Goal: Information Seeking & Learning: Learn about a topic

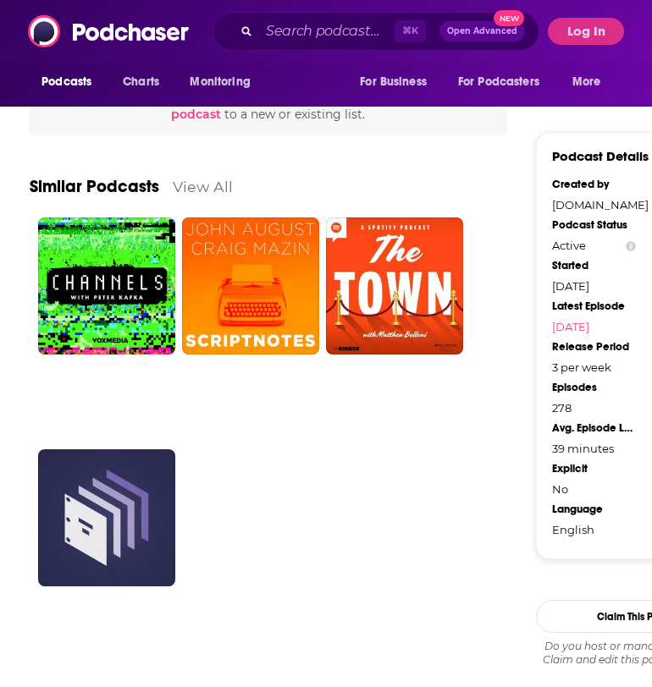
scroll to position [1198, 0]
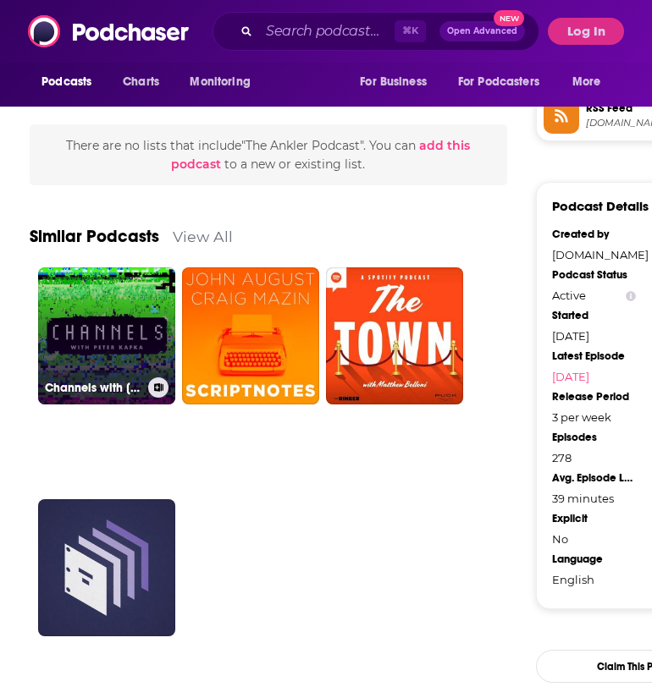
click at [141, 334] on link "Channels with [PERSON_NAME]" at bounding box center [106, 335] width 137 height 137
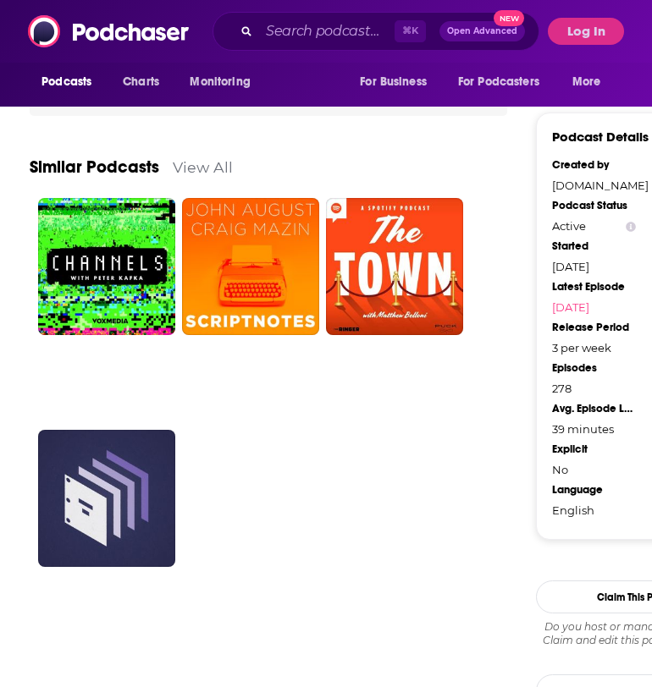
scroll to position [1270, 0]
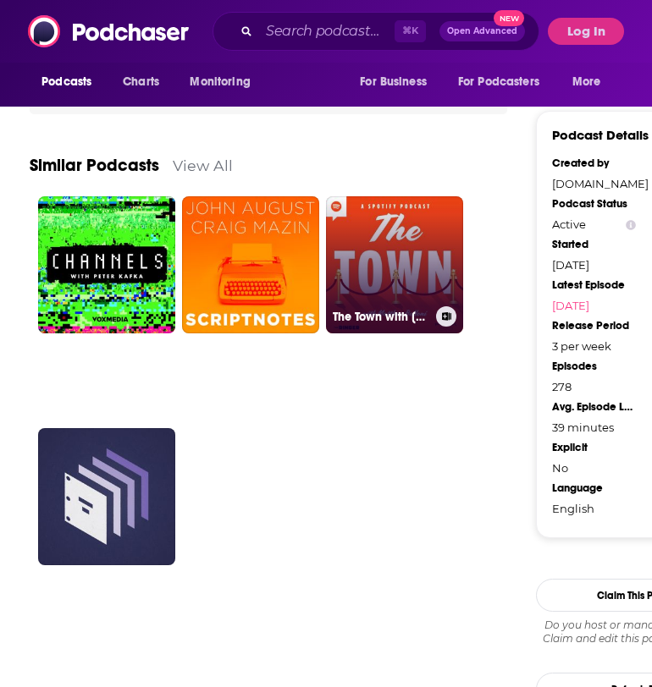
click at [361, 243] on link "The Town with [PERSON_NAME]" at bounding box center [394, 264] width 137 height 137
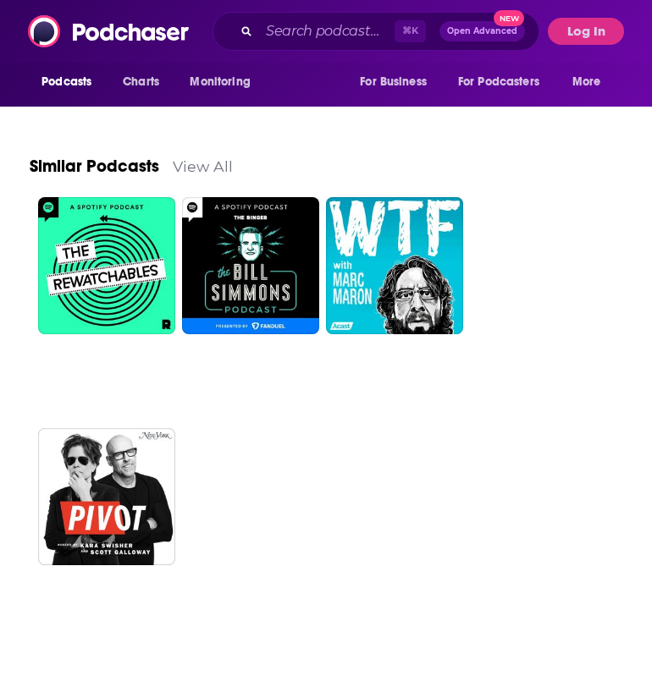
scroll to position [2135, 0]
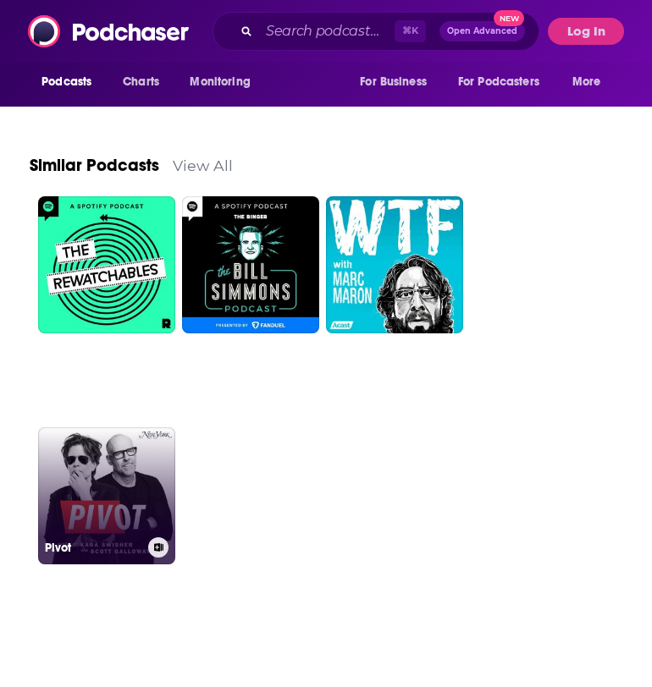
click at [158, 490] on link "Pivot" at bounding box center [106, 495] width 137 height 137
type input "[URL][DOMAIN_NAME]"
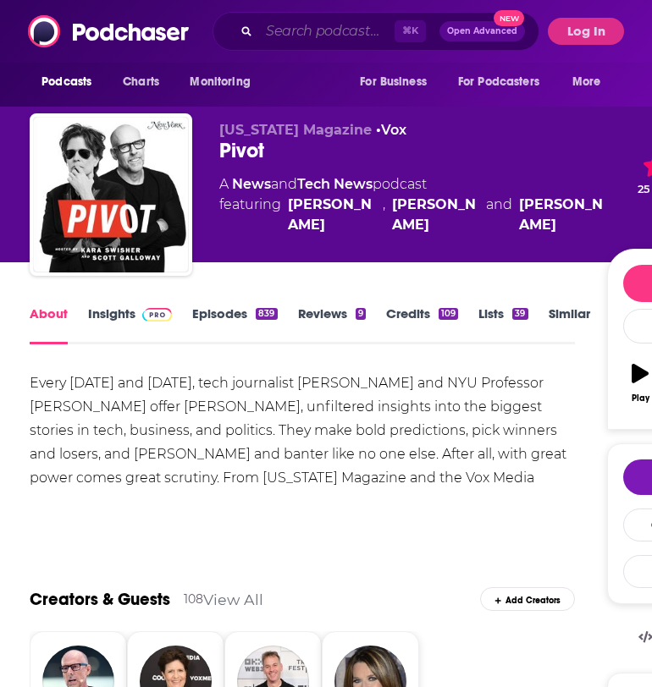
click at [273, 42] on input "Search podcasts, credits, & more..." at bounding box center [326, 31] width 135 height 27
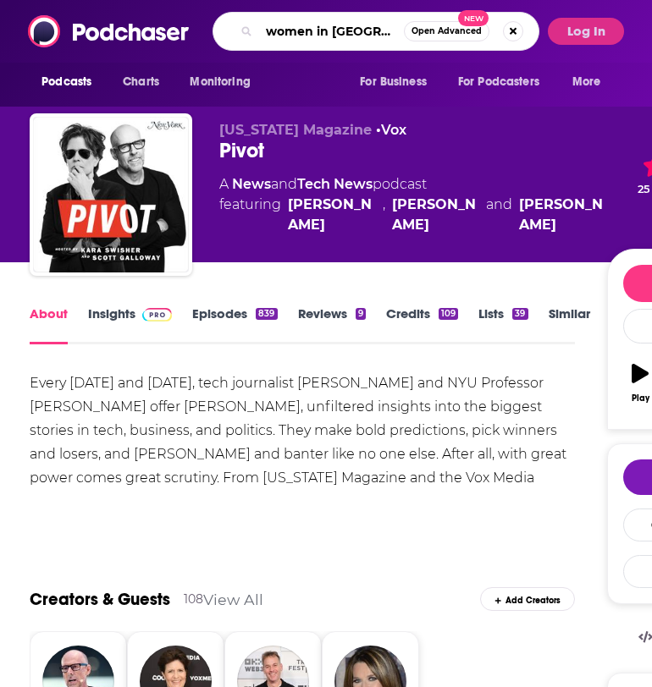
type input "women in media"
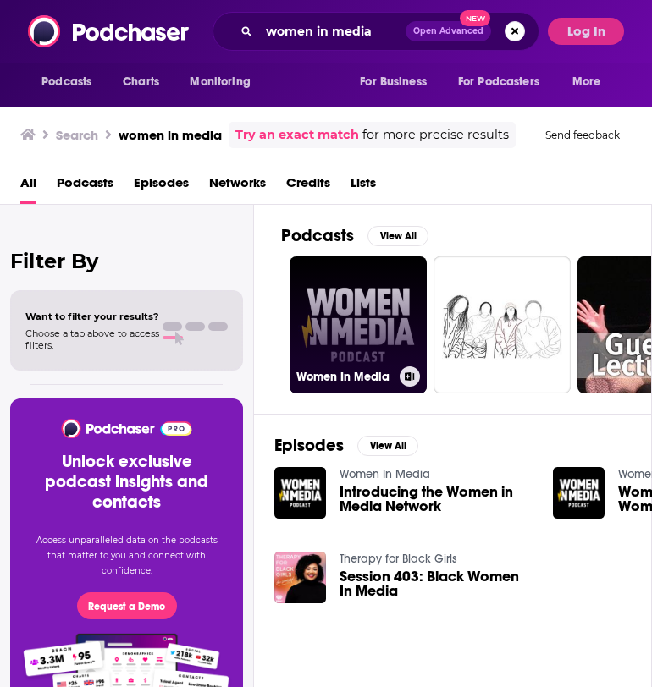
click at [384, 290] on link "Women In Media" at bounding box center [357, 324] width 137 height 137
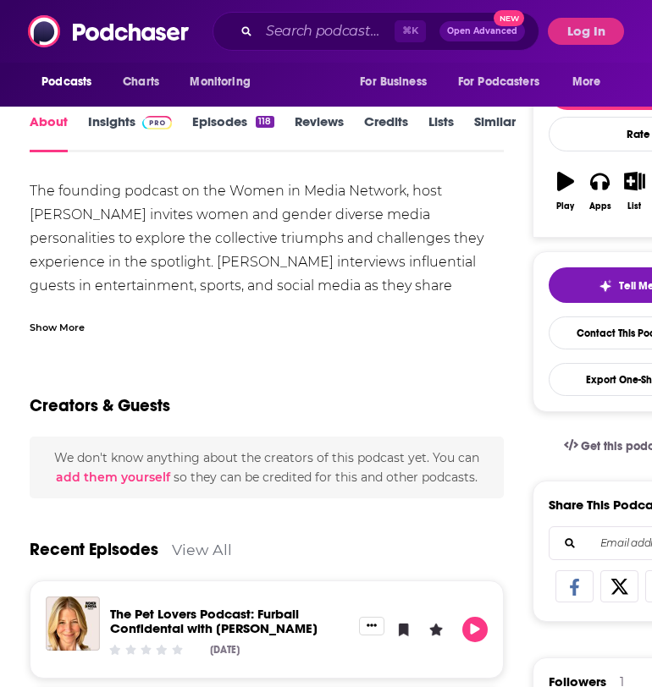
scroll to position [146, 0]
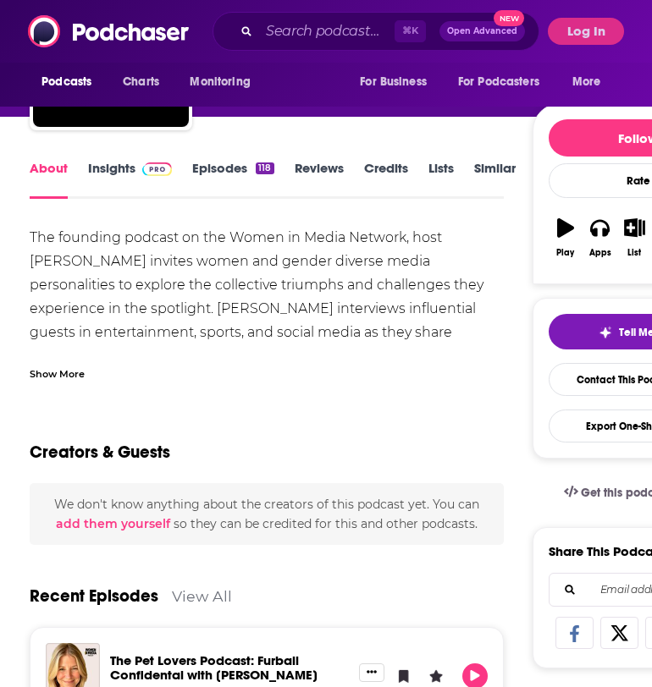
click at [134, 193] on link "Insights" at bounding box center [130, 179] width 84 height 39
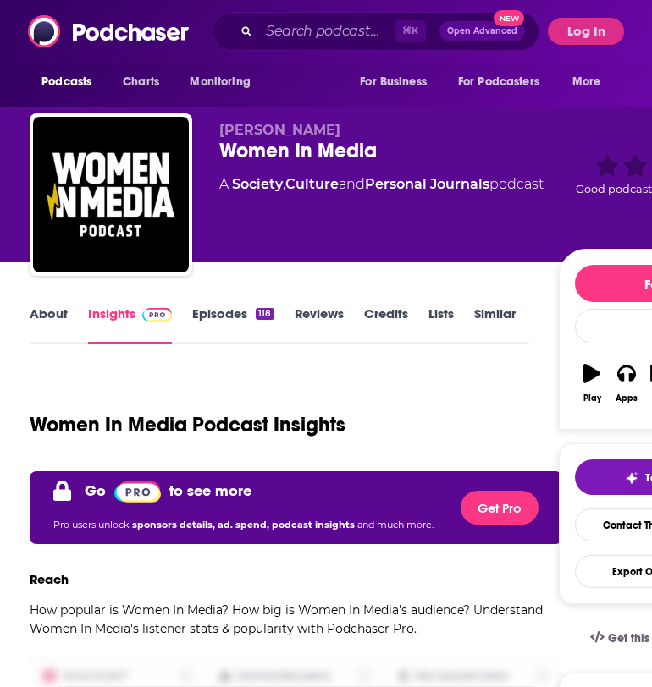
click at [63, 326] on link "About" at bounding box center [49, 325] width 38 height 39
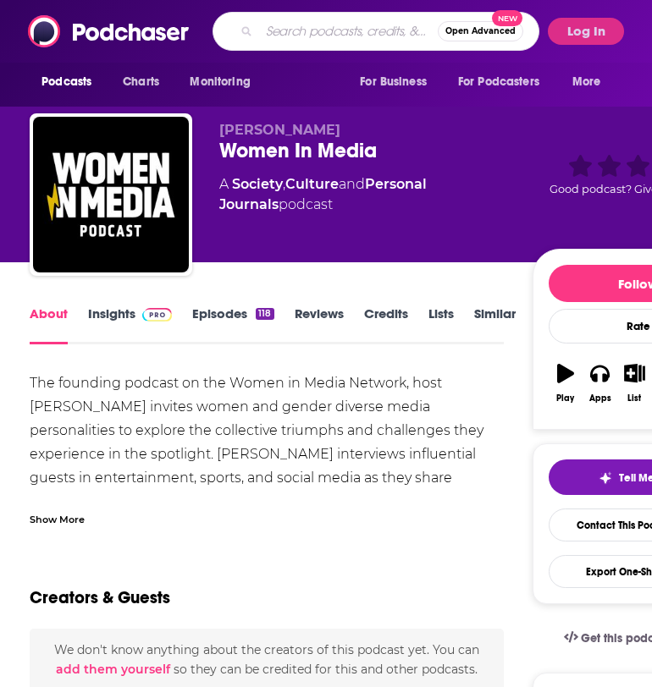
click at [306, 38] on input "Search podcasts, credits, & more..." at bounding box center [348, 31] width 179 height 27
type input "girl boss radio"
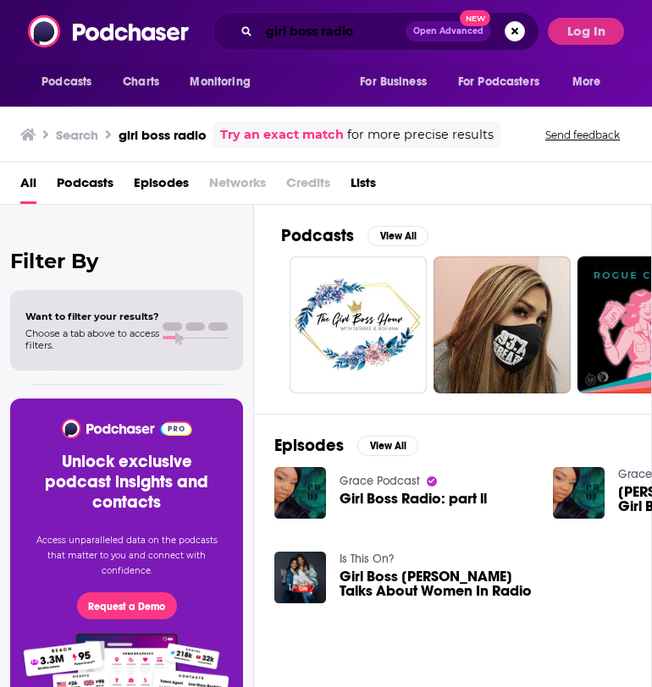
click at [293, 27] on input "girl boss radio" at bounding box center [332, 31] width 146 height 27
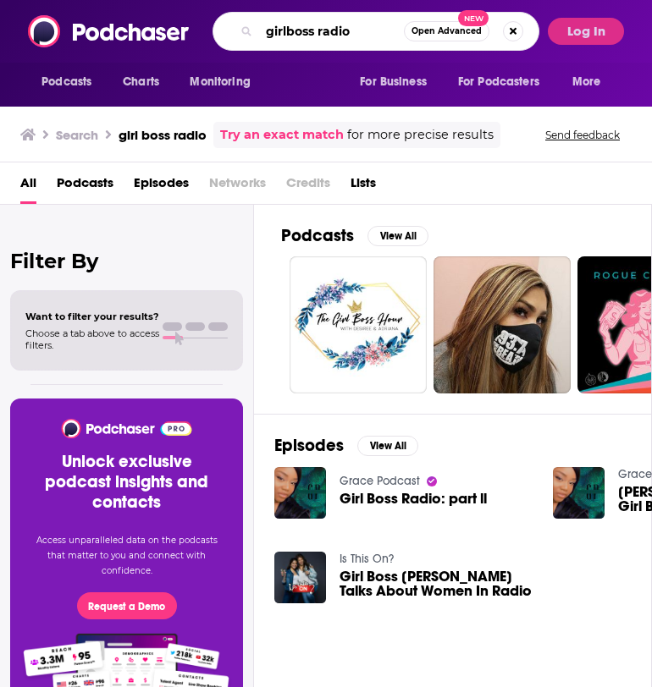
type input "girlboss radio"
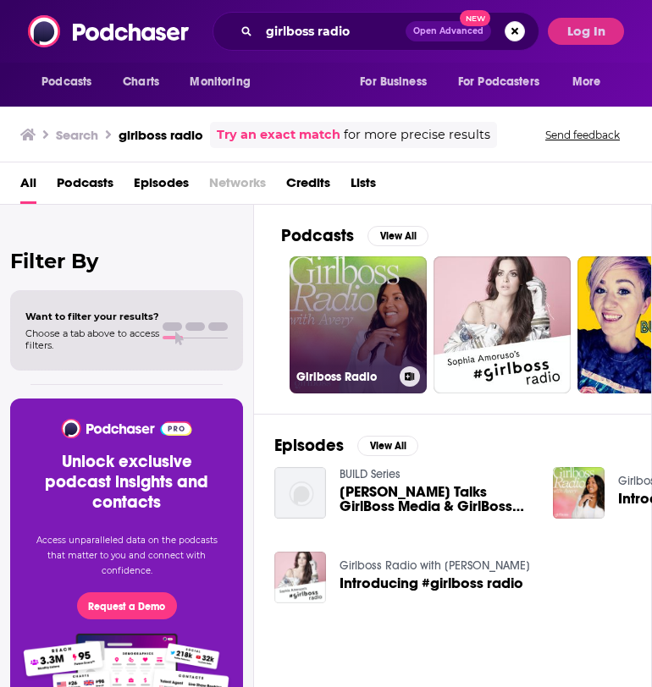
click at [372, 303] on link "Girlboss Radio" at bounding box center [357, 324] width 137 height 137
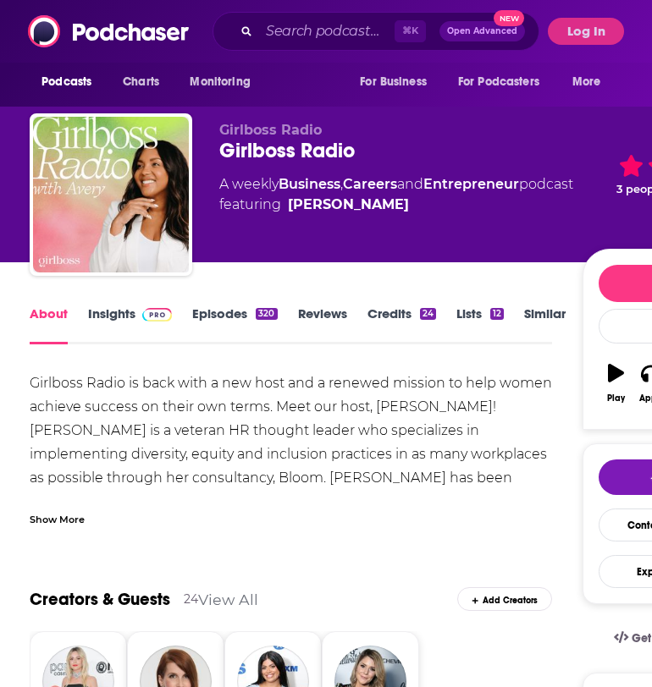
click at [122, 321] on link "Insights" at bounding box center [130, 325] width 84 height 39
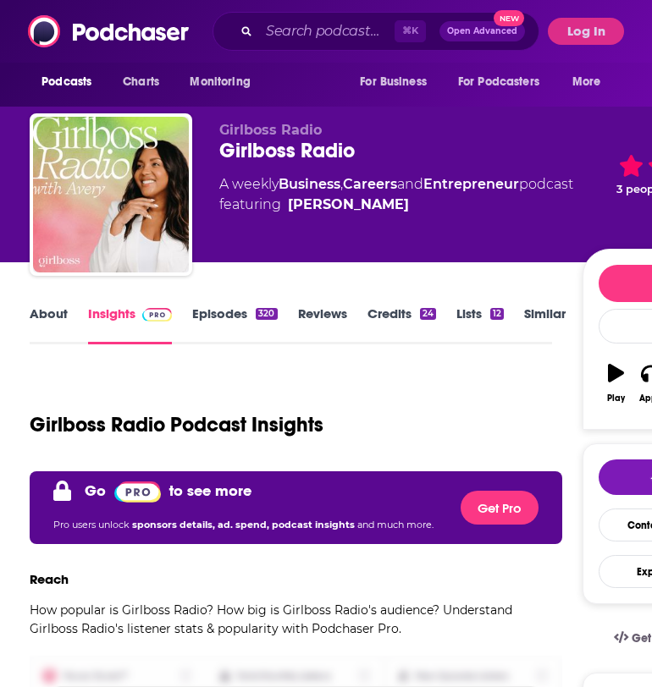
click at [218, 308] on link "Episodes 320" at bounding box center [234, 325] width 85 height 39
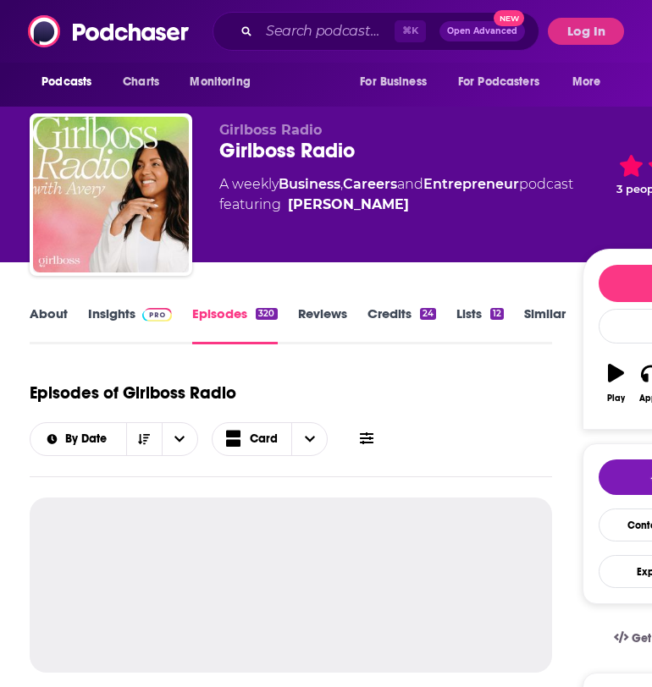
scroll to position [212, 0]
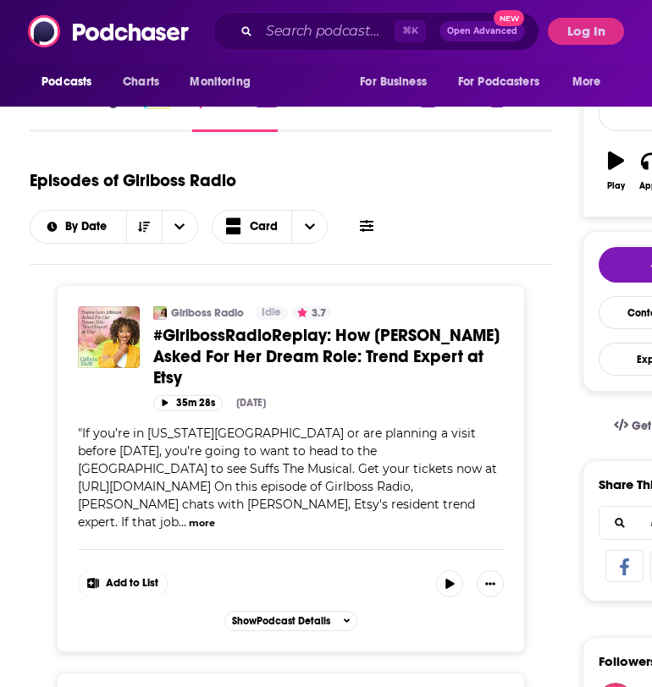
click at [619, 4] on div "Podcasts Charts Monitoring ⌘ K Open Advanced New For Business For Podcasters Mo…" at bounding box center [326, 31] width 652 height 63
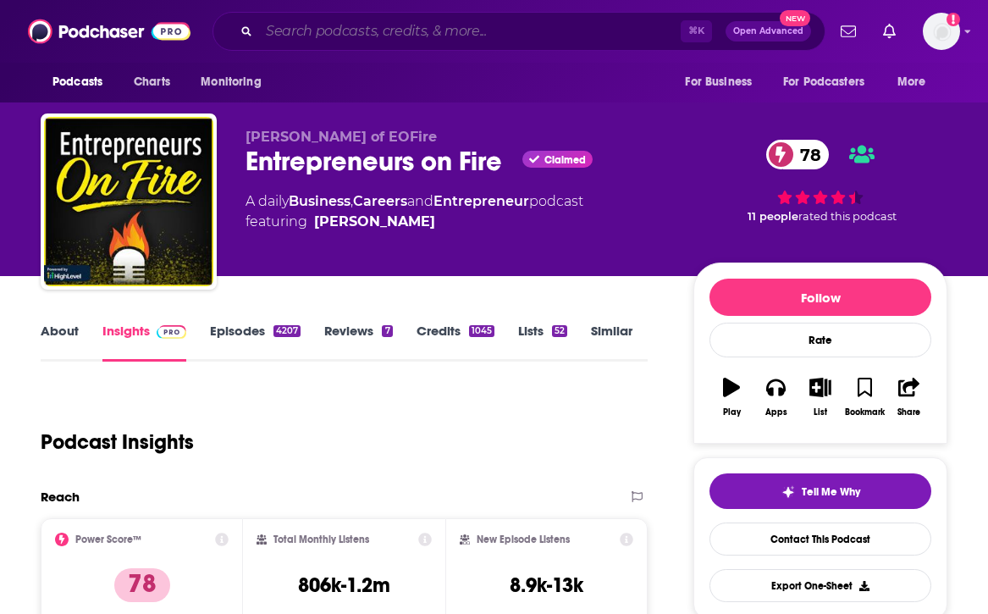
click at [411, 24] on input "Search podcasts, credits, & more..." at bounding box center [470, 31] width 422 height 27
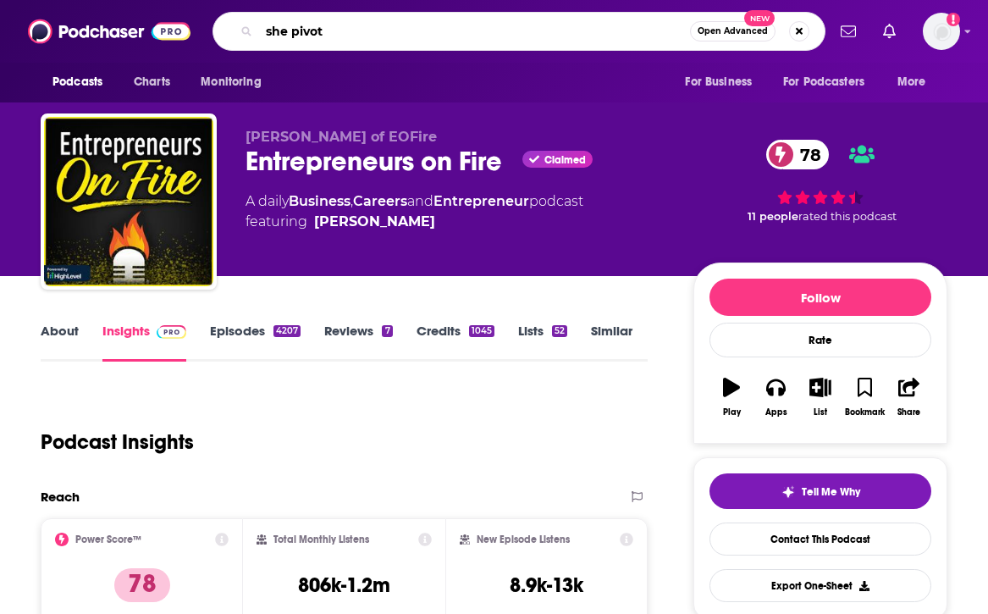
type input "she pivots"
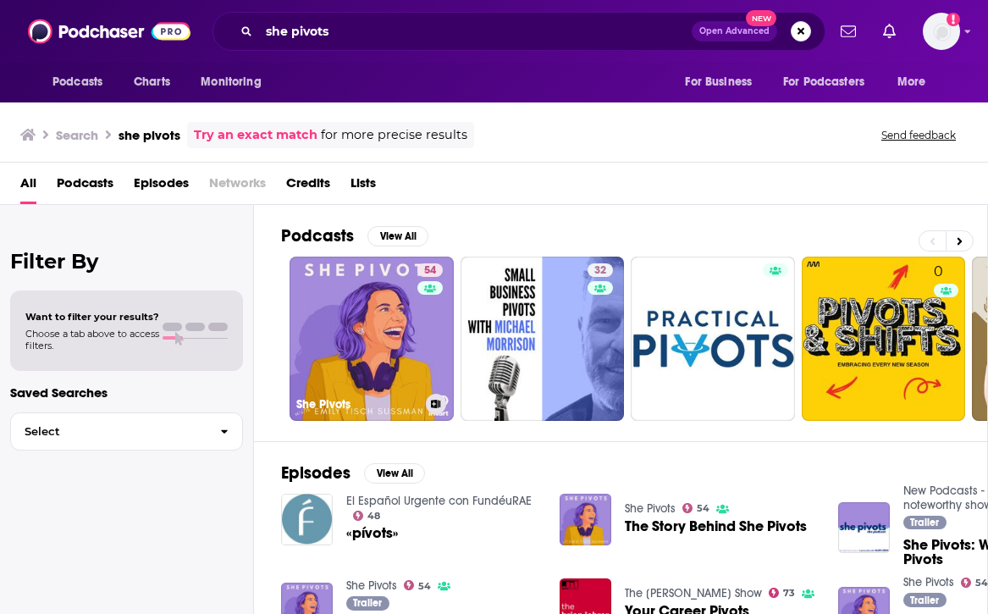
click at [341, 310] on link "54 She Pivots" at bounding box center [371, 338] width 164 height 164
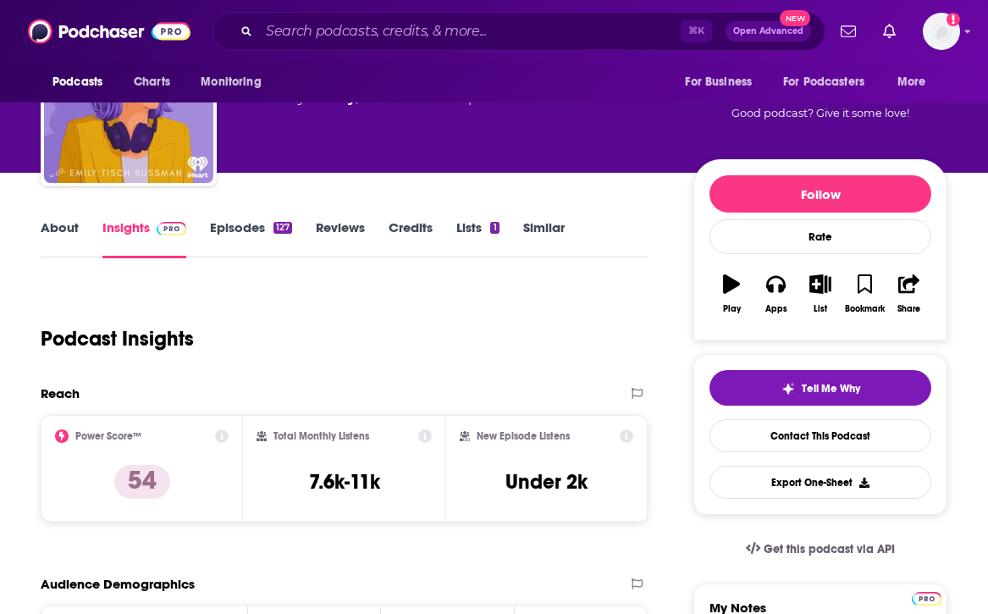
scroll to position [106, 0]
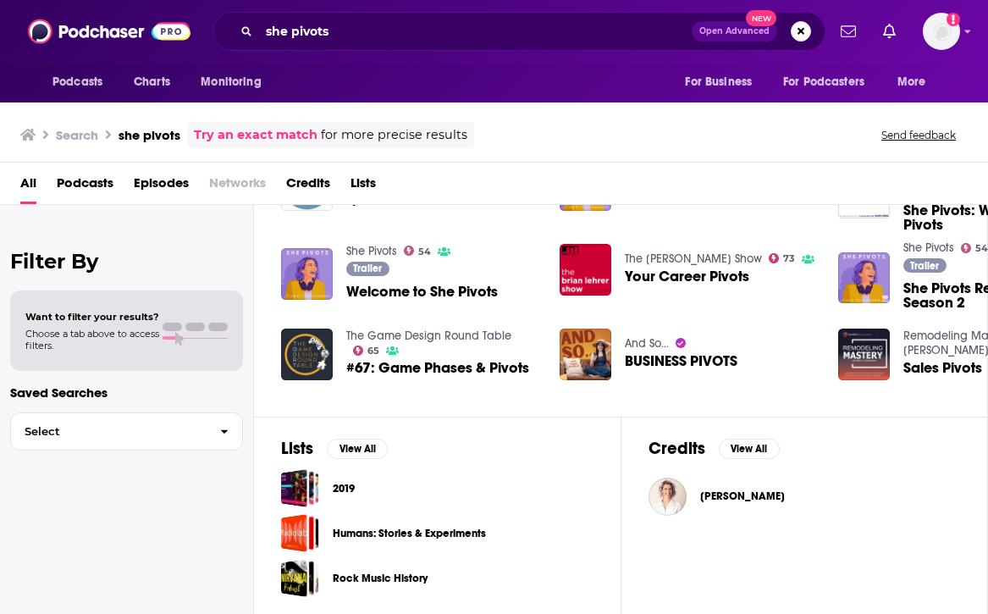
scroll to position [145, 0]
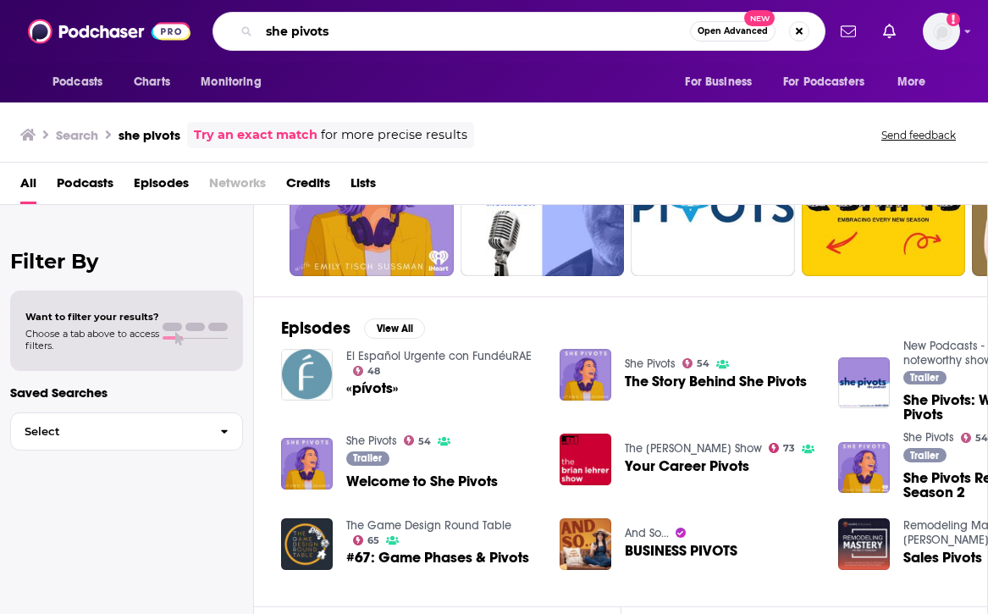
click at [586, 28] on input "she pivots" at bounding box center [474, 31] width 431 height 27
drag, startPoint x: 586, startPoint y: 28, endPoint x: 327, endPoint y: 30, distance: 259.0
click at [327, 29] on input "she pivots" at bounding box center [474, 31] width 431 height 27
type input "s"
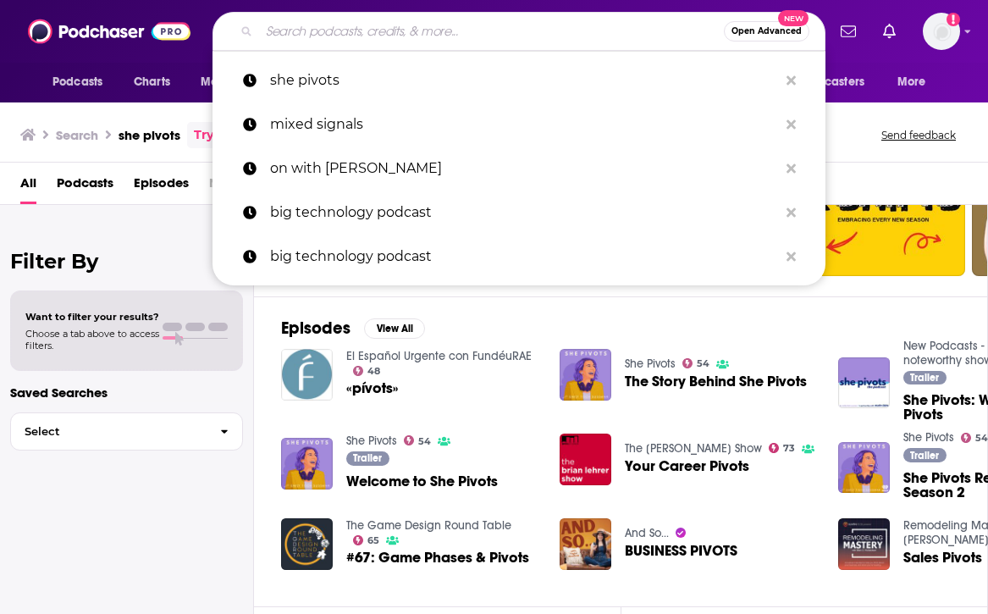
paste input "In Her Words by Women in Entertainment"
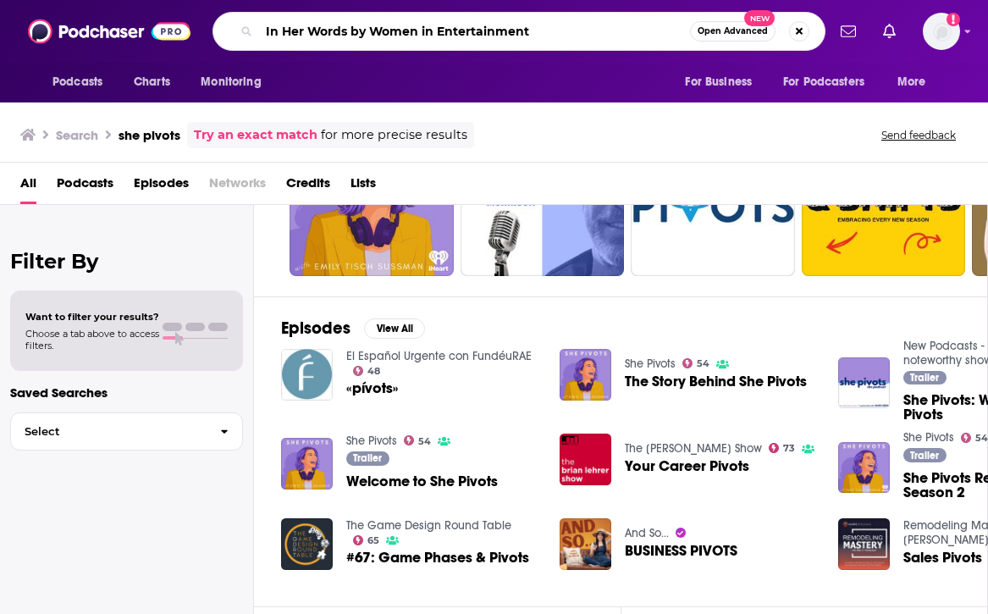
type input "In Her Words by Women in Entertainment"
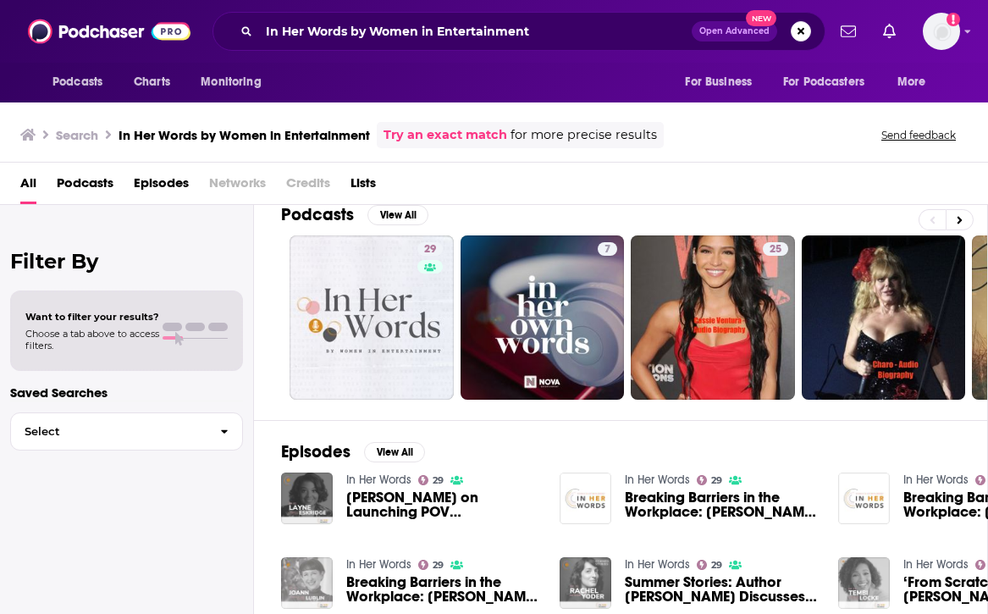
scroll to position [22, 0]
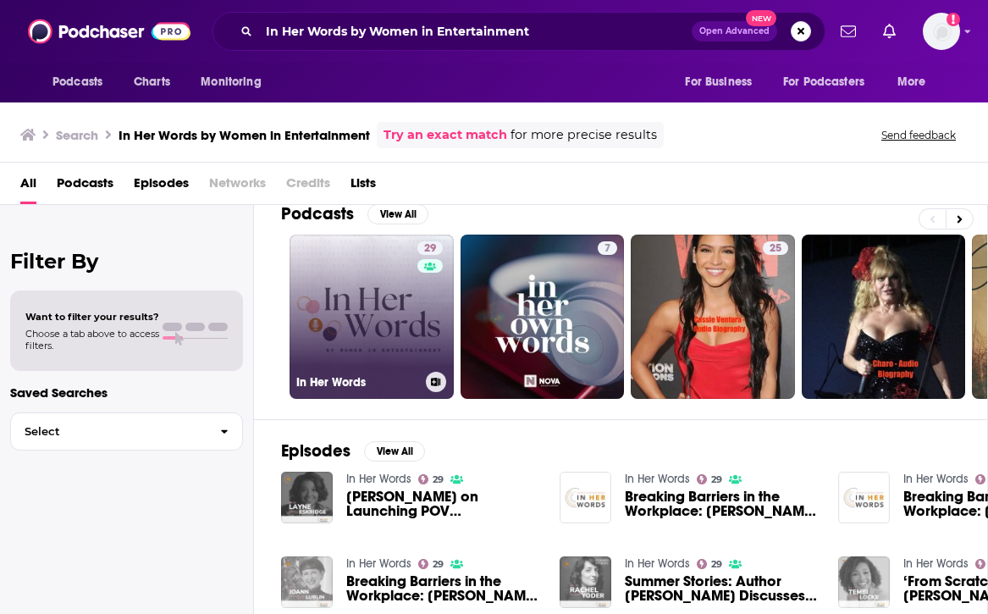
click at [415, 355] on link "29 In Her Words" at bounding box center [371, 316] width 164 height 164
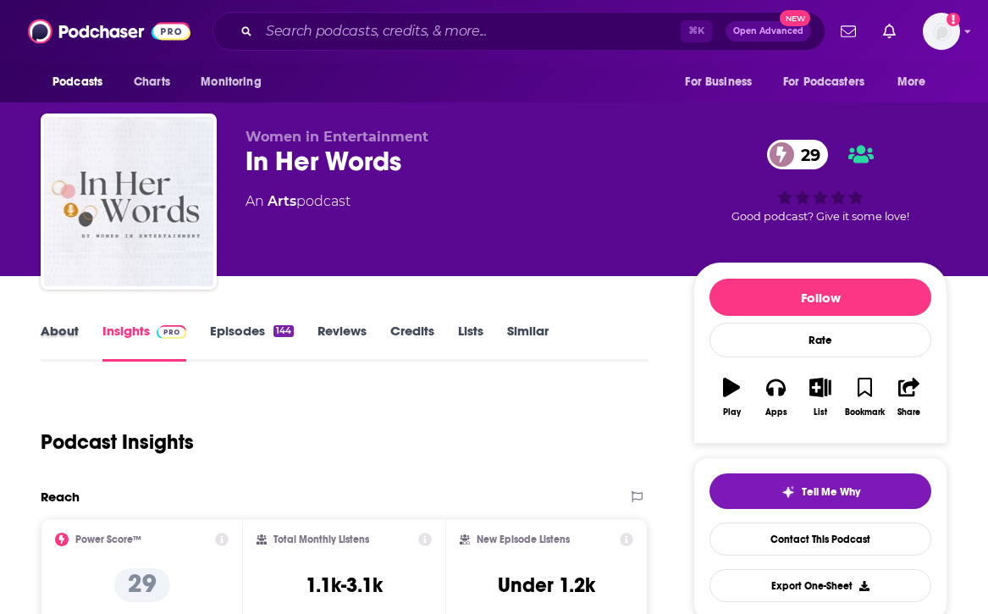
click at [84, 327] on div "About" at bounding box center [72, 341] width 62 height 39
click at [67, 333] on link "About" at bounding box center [60, 341] width 38 height 39
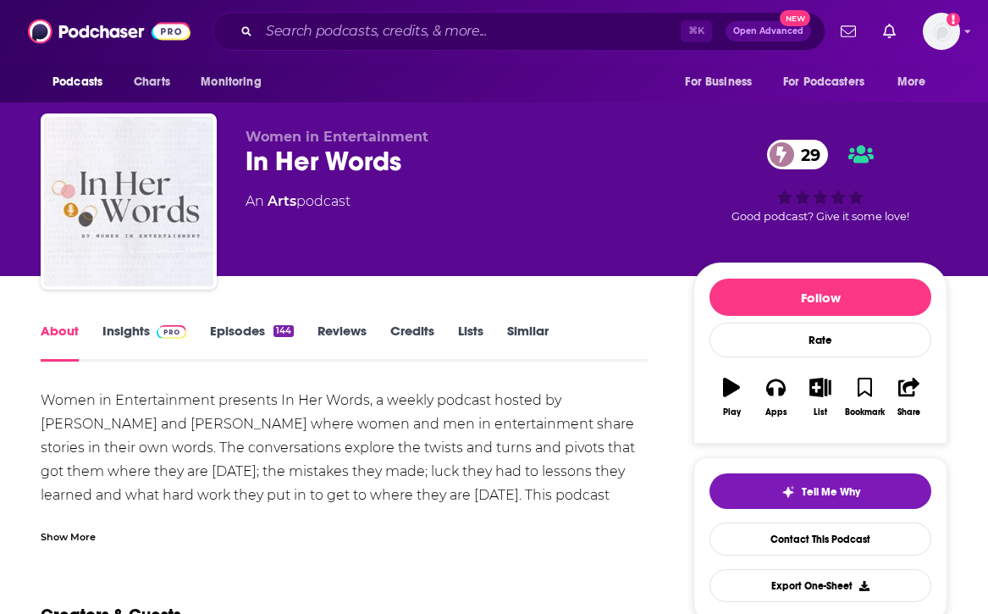
click at [90, 540] on div "Show More" at bounding box center [68, 535] width 55 height 16
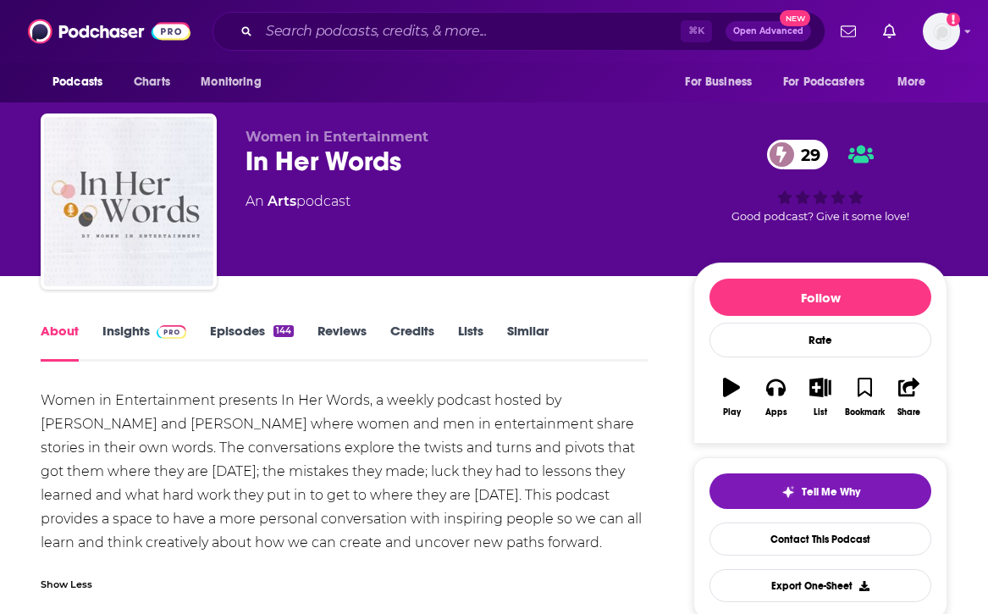
click at [222, 322] on link "Episodes 144" at bounding box center [252, 341] width 84 height 39
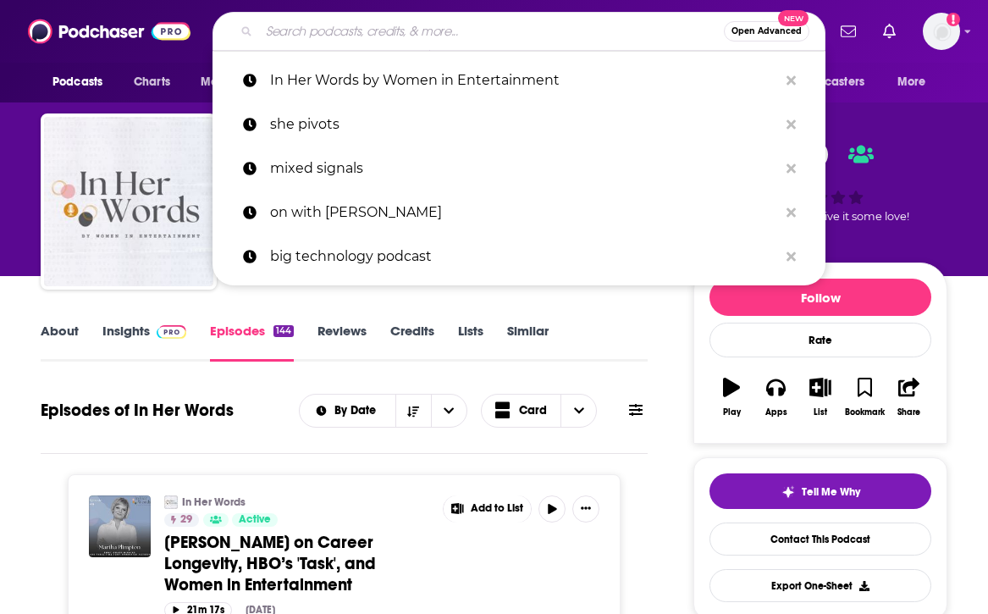
click at [480, 29] on input "Search podcasts, credits, & more..." at bounding box center [491, 31] width 465 height 27
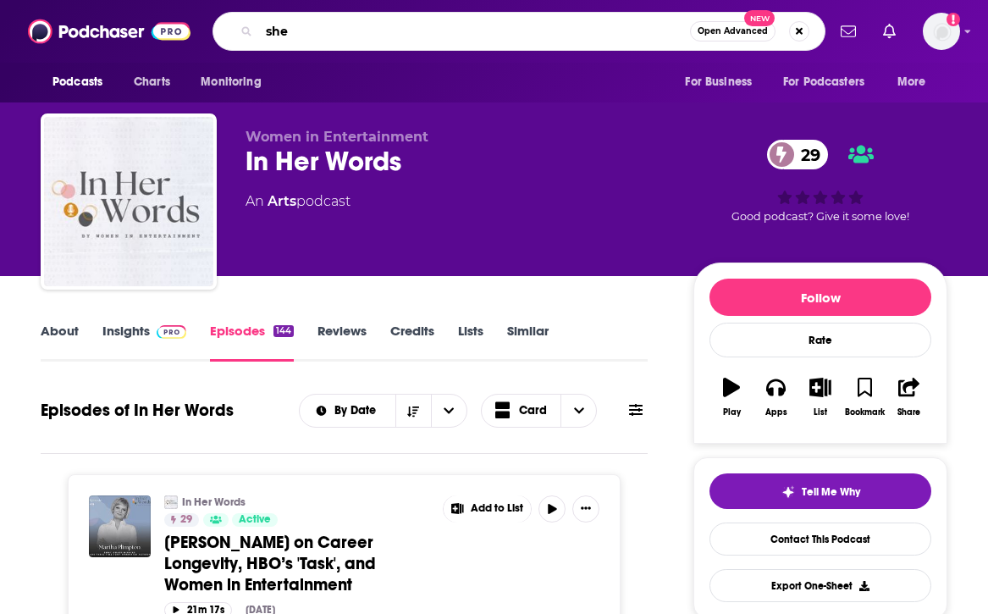
type input "she"
click at [409, 0] on div "Podcasts Charts Monitoring she Open Advanced New For Business For Podcasters Mo…" at bounding box center [494, 31] width 988 height 63
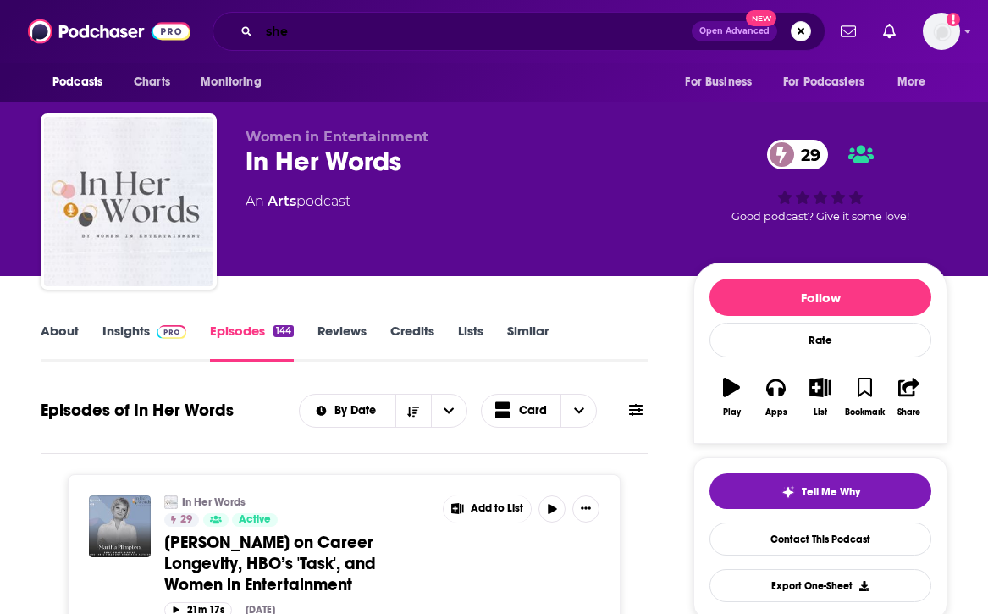
click at [585, 38] on input "she" at bounding box center [475, 31] width 433 height 27
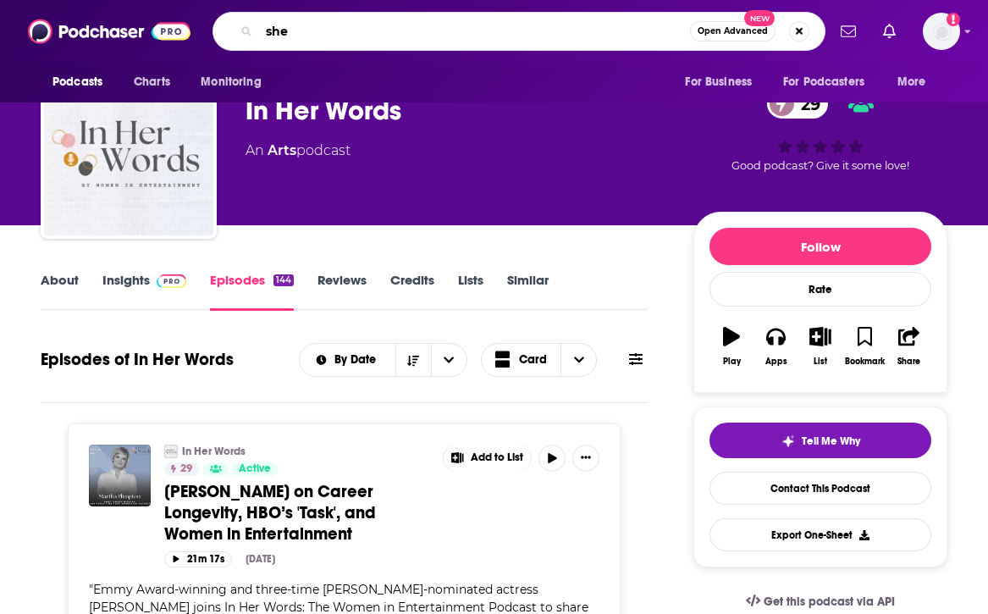
scroll to position [76, 0]
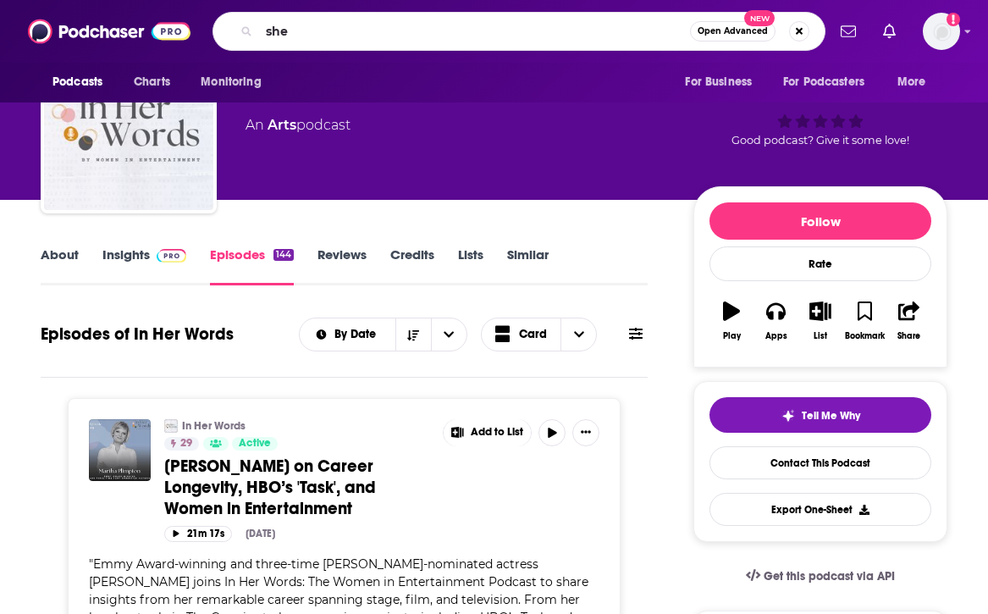
click at [59, 259] on link "About" at bounding box center [60, 265] width 38 height 39
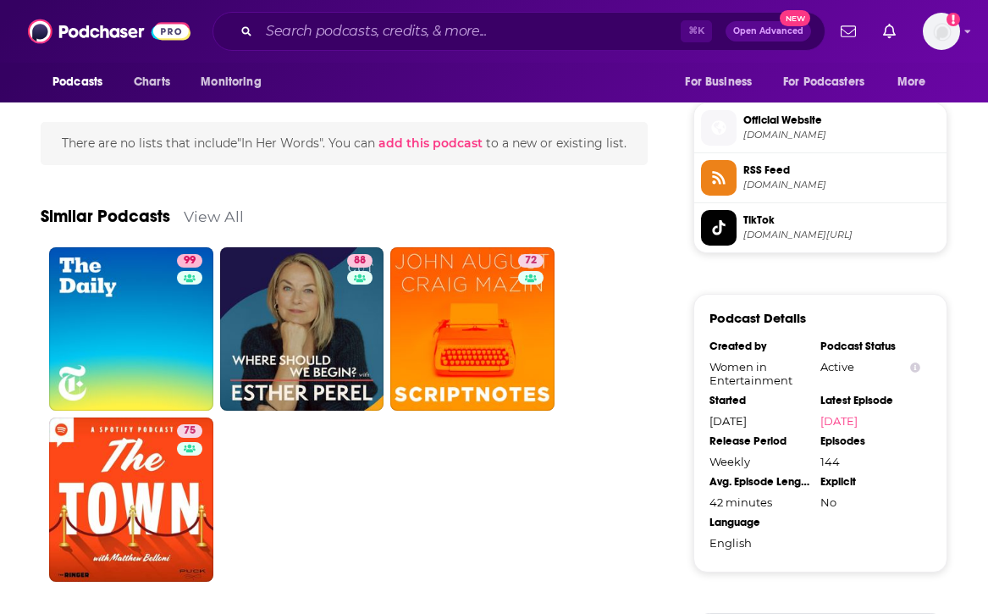
scroll to position [1215, 0]
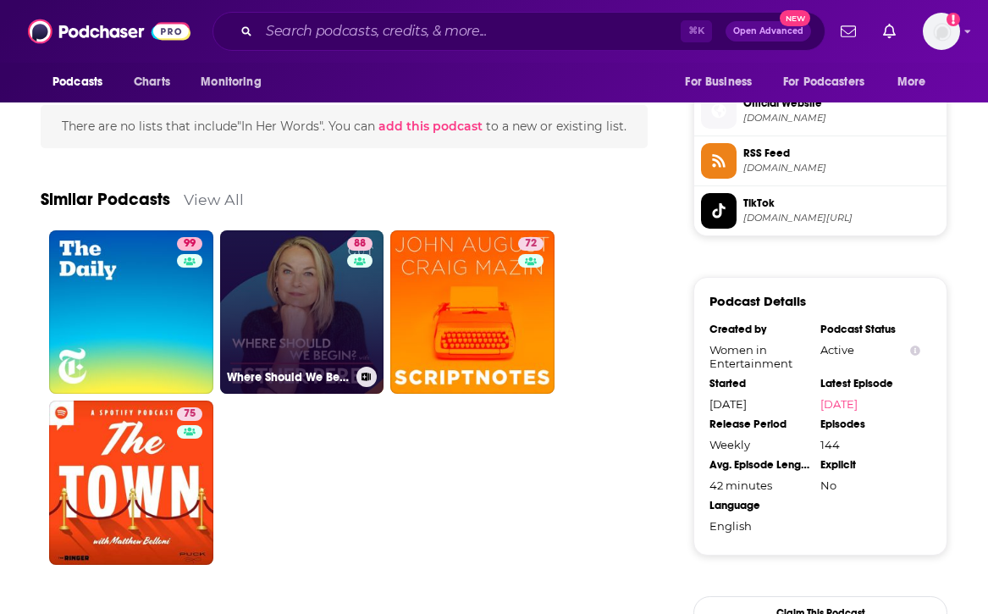
click at [320, 344] on link "88 Where Should We Begin? with [PERSON_NAME]" at bounding box center [302, 312] width 164 height 164
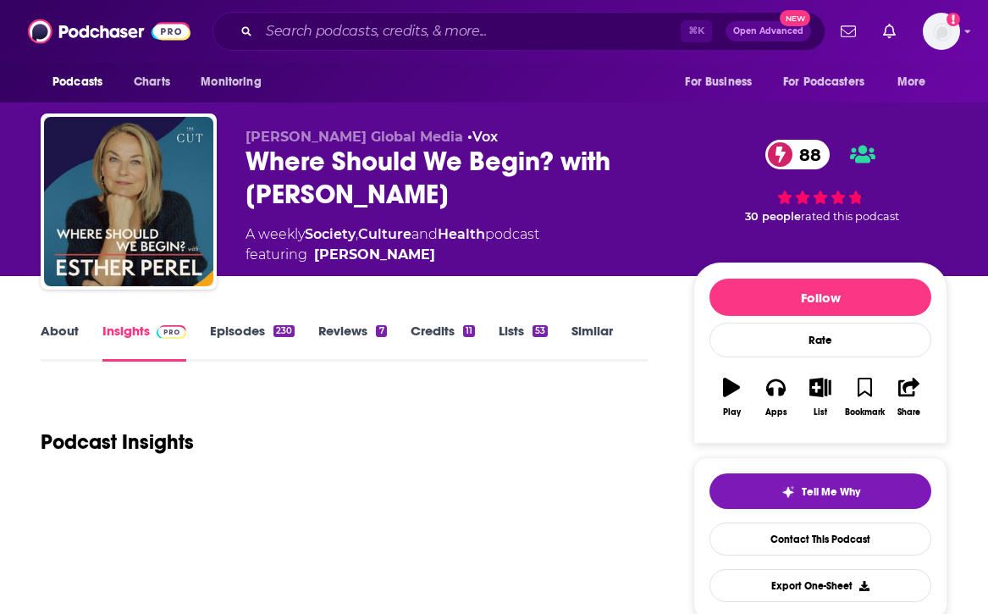
click at [71, 347] on link "About" at bounding box center [60, 341] width 38 height 39
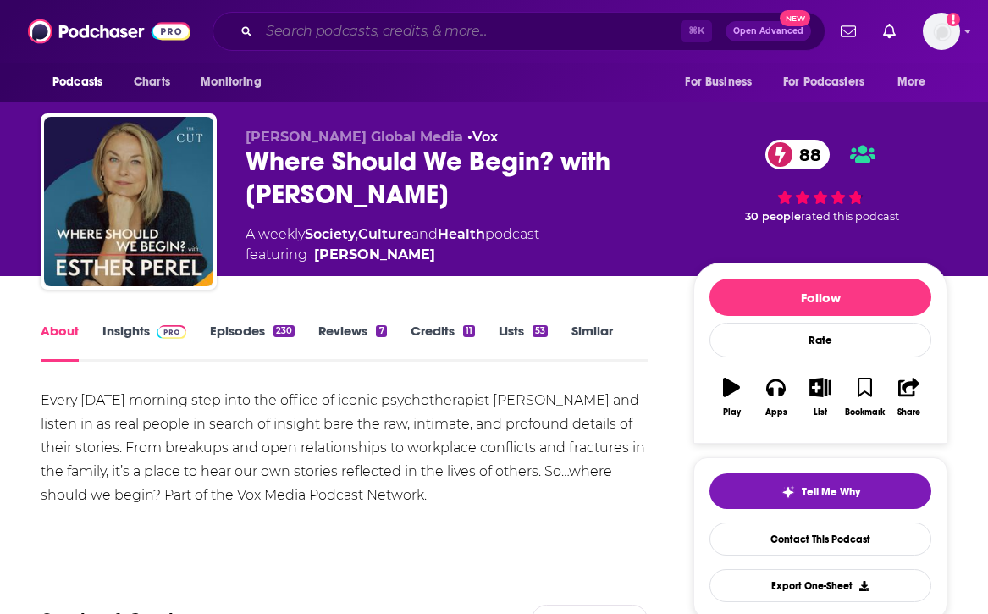
click at [338, 24] on input "Search podcasts, credits, & more..." at bounding box center [470, 31] width 422 height 27
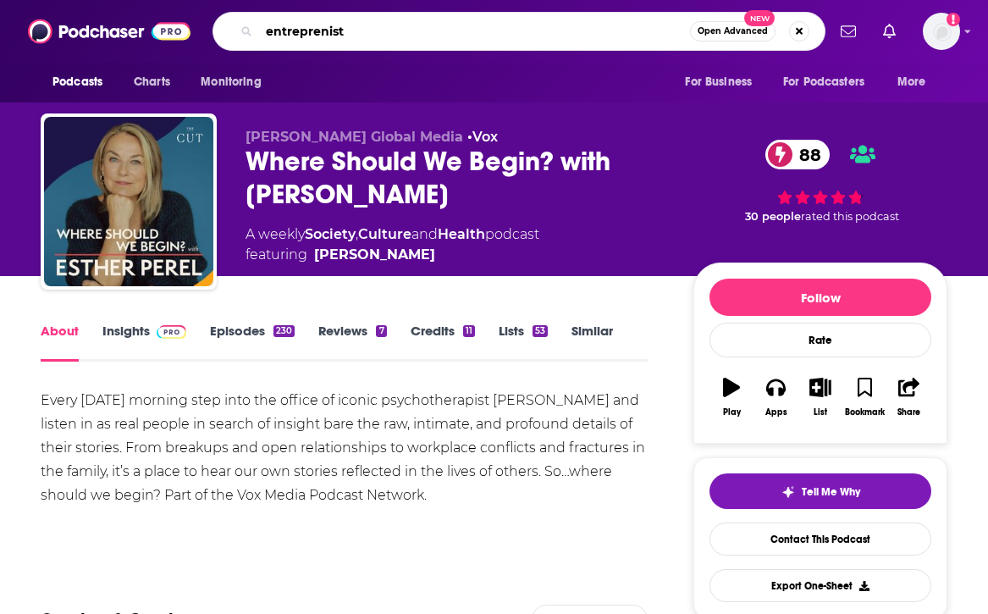
type input "entreprenista"
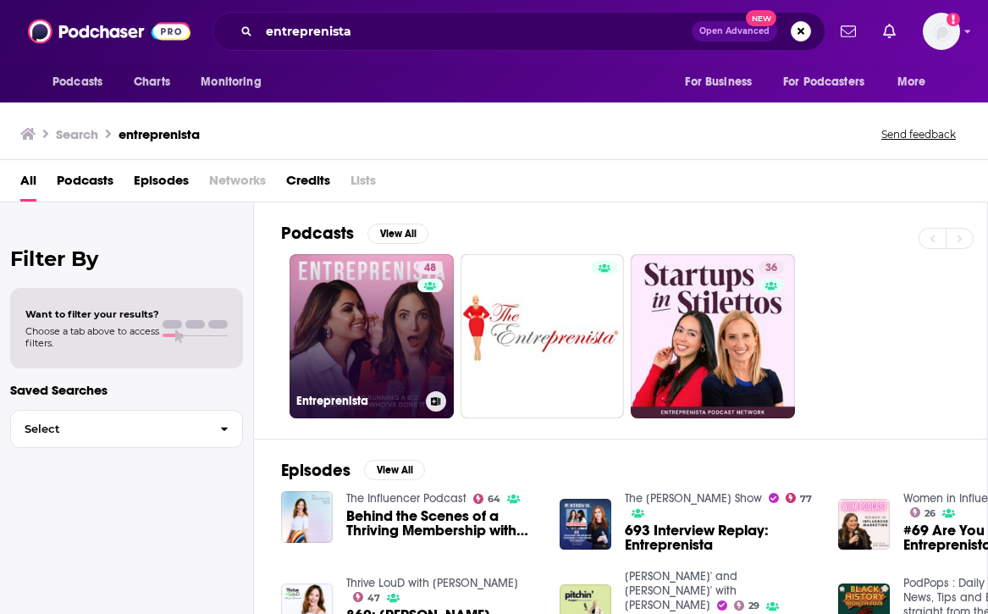
click at [400, 344] on link "48 Entreprenista" at bounding box center [371, 336] width 164 height 164
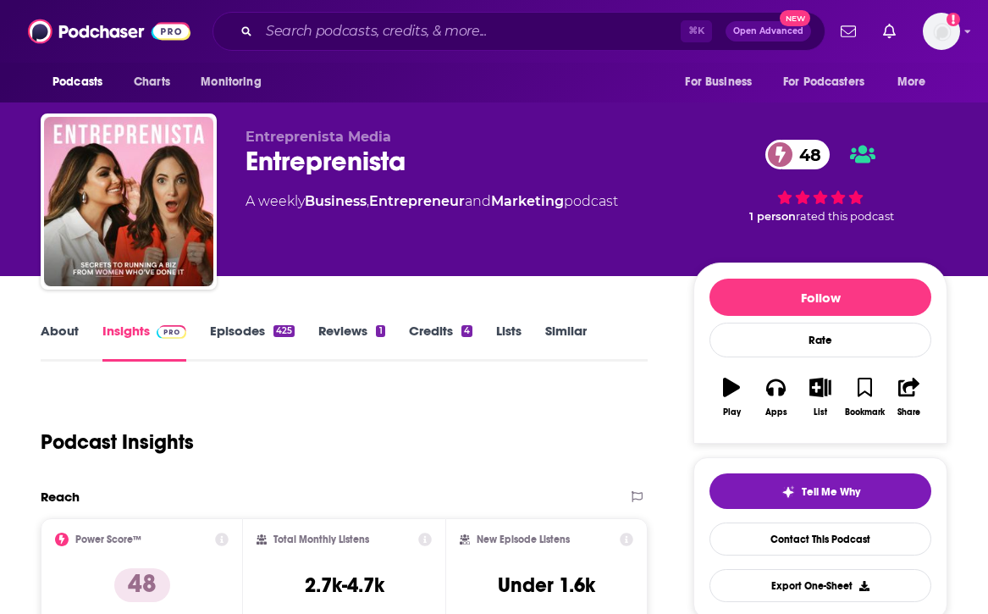
click at [43, 343] on link "About" at bounding box center [60, 341] width 38 height 39
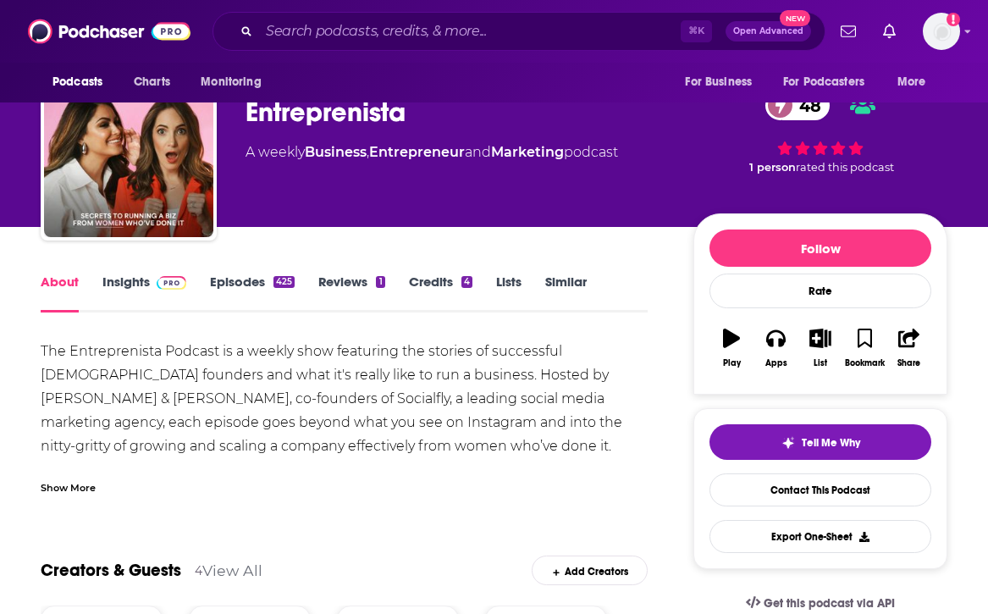
scroll to position [74, 0]
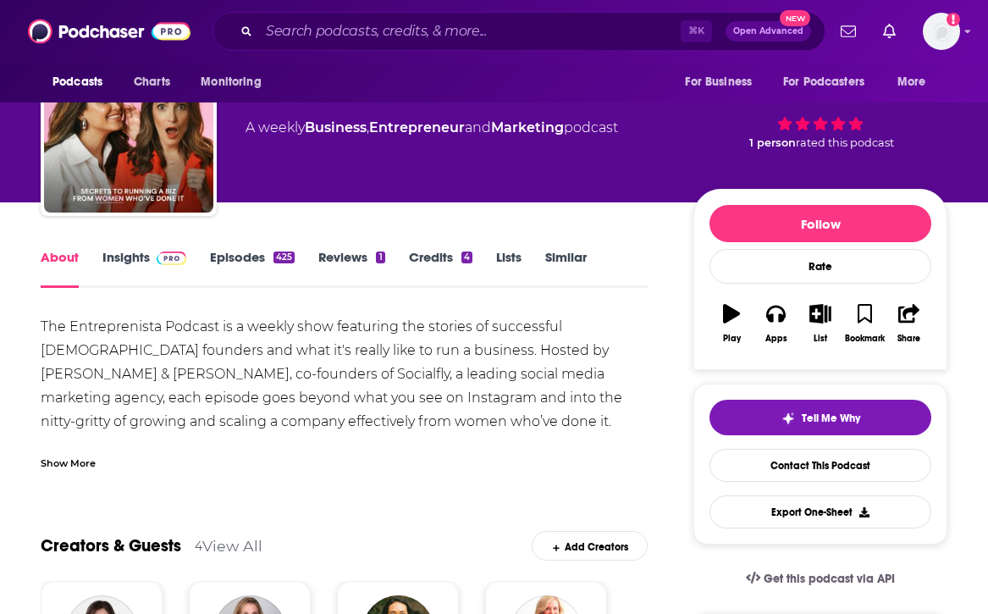
click at [221, 251] on link "Episodes 425" at bounding box center [252, 268] width 85 height 39
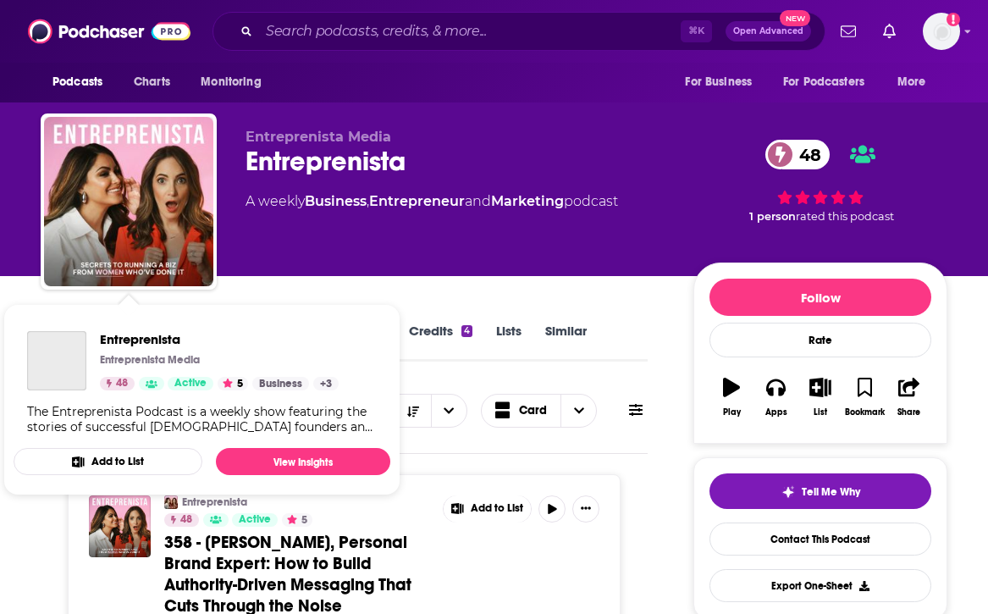
click at [58, 324] on div "Entreprenista Entreprenista Media 48 Active 5 Business + 3 The Entreprenista Po…" at bounding box center [202, 382] width 377 height 130
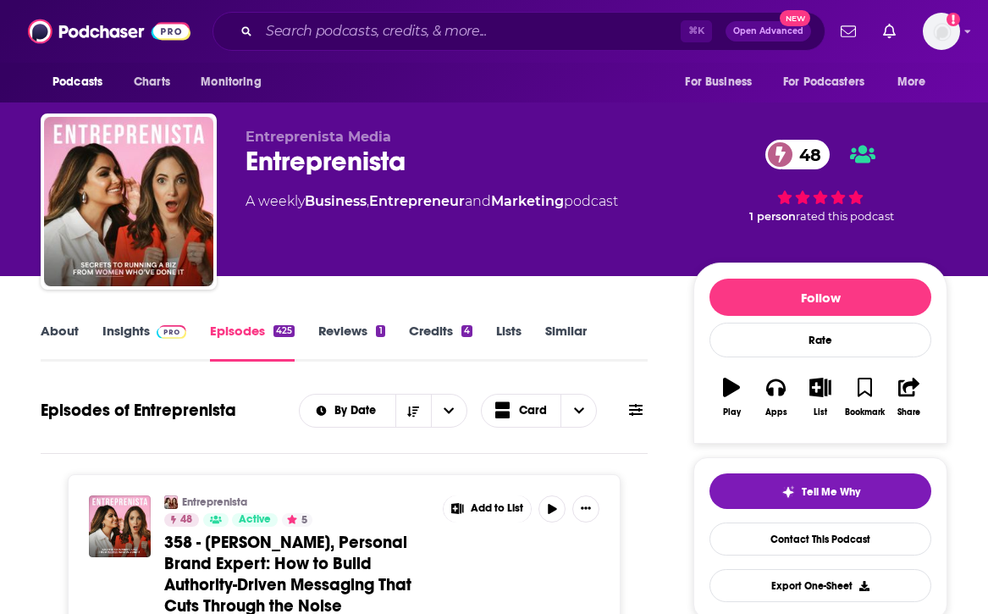
click at [69, 337] on link "About" at bounding box center [60, 341] width 38 height 39
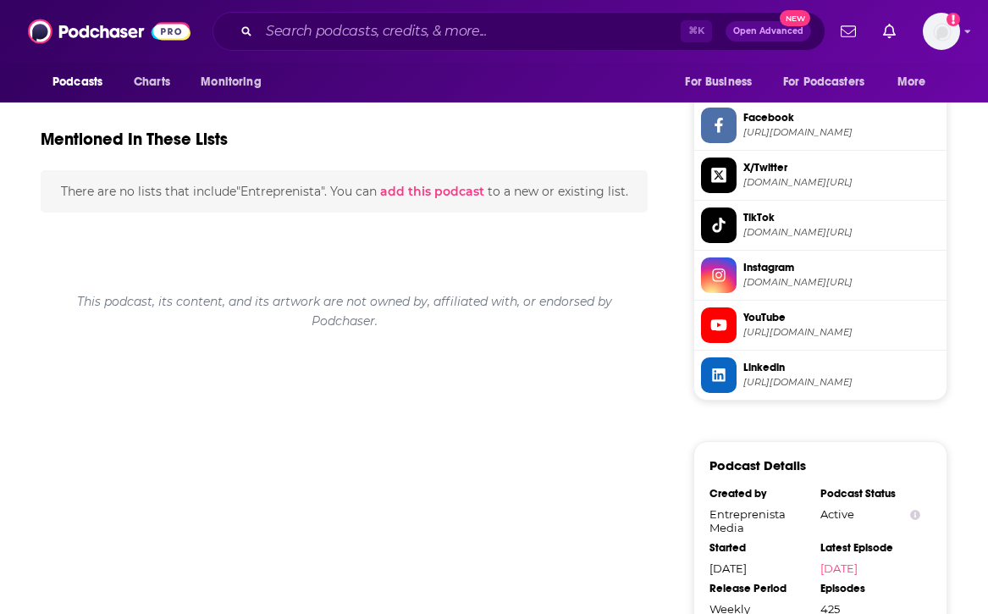
scroll to position [1520, 0]
